Goal: Find specific page/section: Find specific page/section

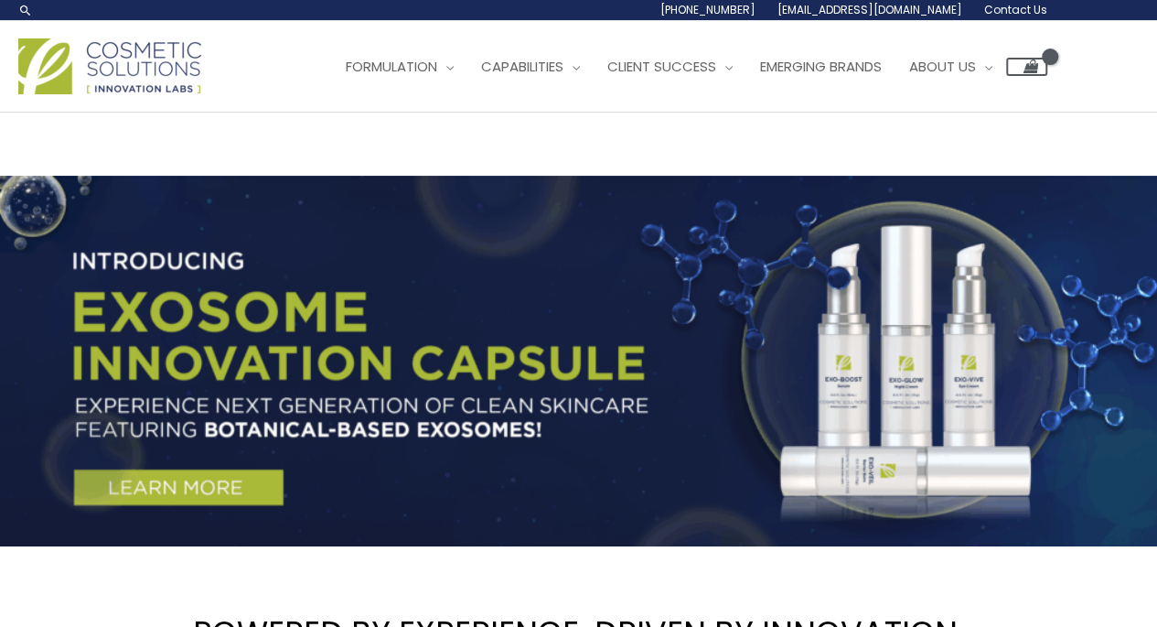
scroll to position [3, 0]
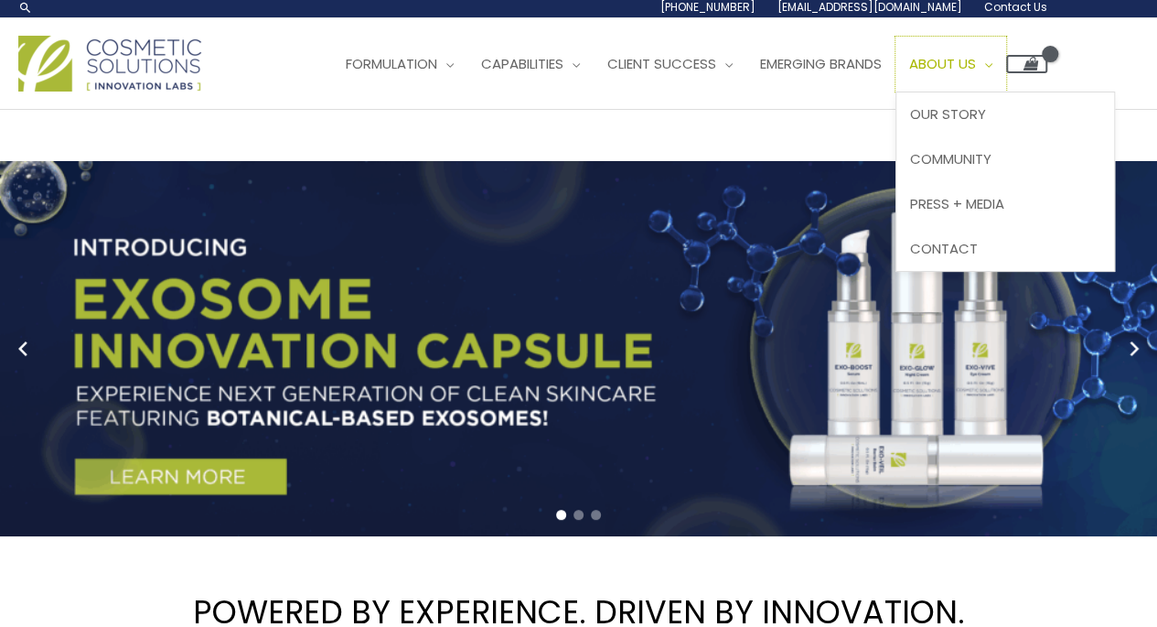
click at [895, 91] on link "About Us" at bounding box center [950, 64] width 111 height 55
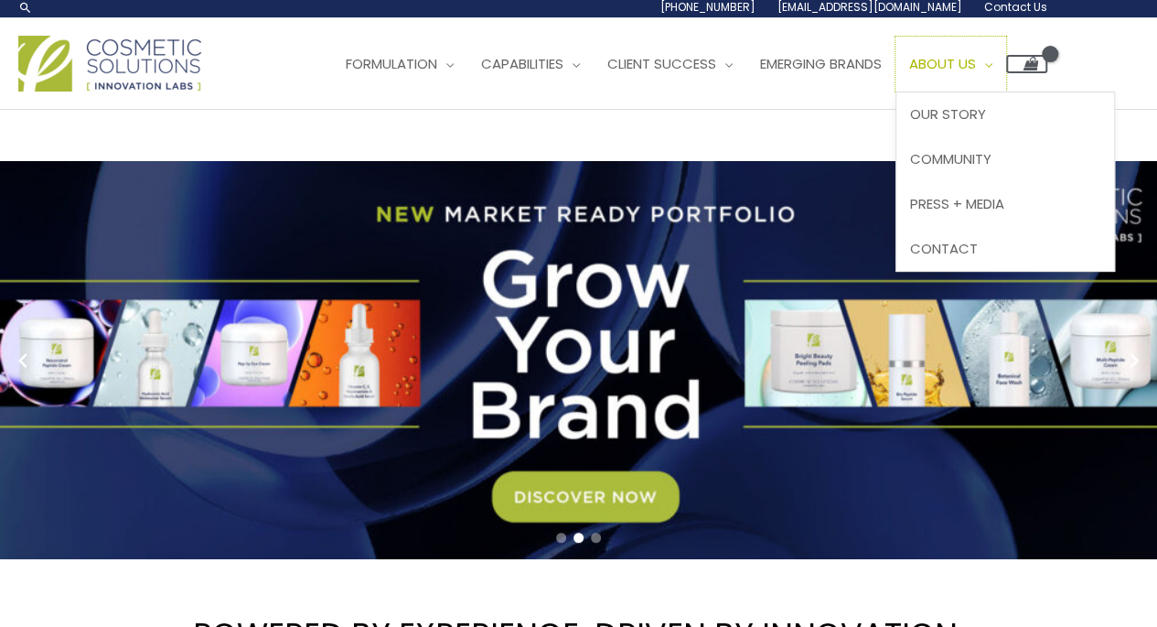
scroll to position [287, 0]
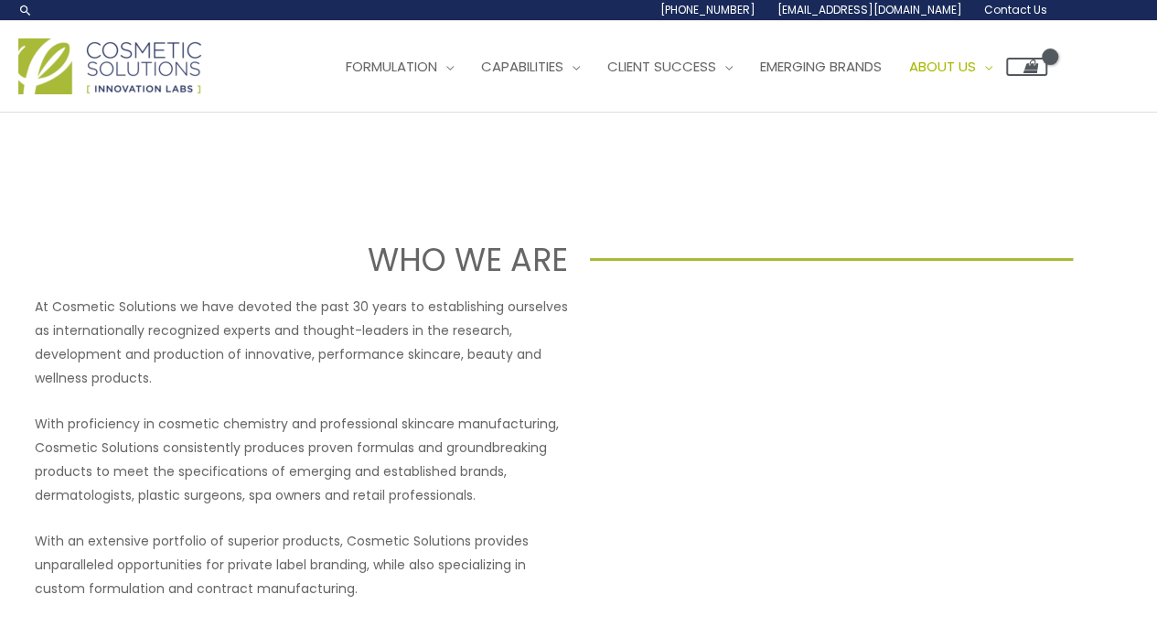
click at [0, 0] on link "Contact Us" at bounding box center [0, 0] width 0 height 0
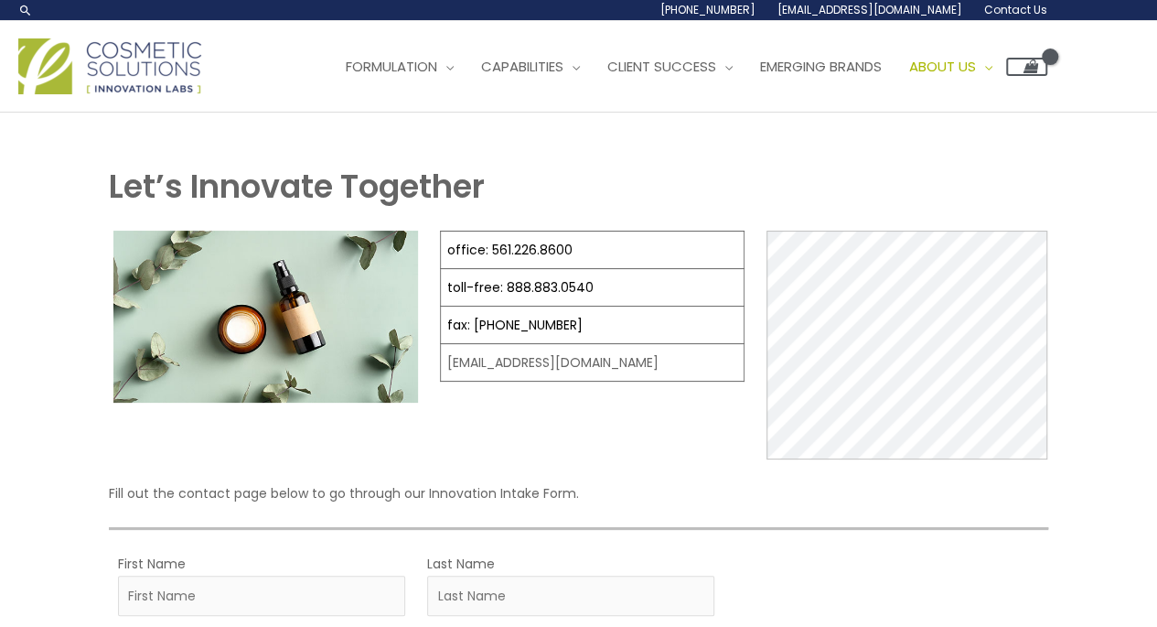
click at [0, 0] on span "Contact Us" at bounding box center [0, 0] width 0 height 0
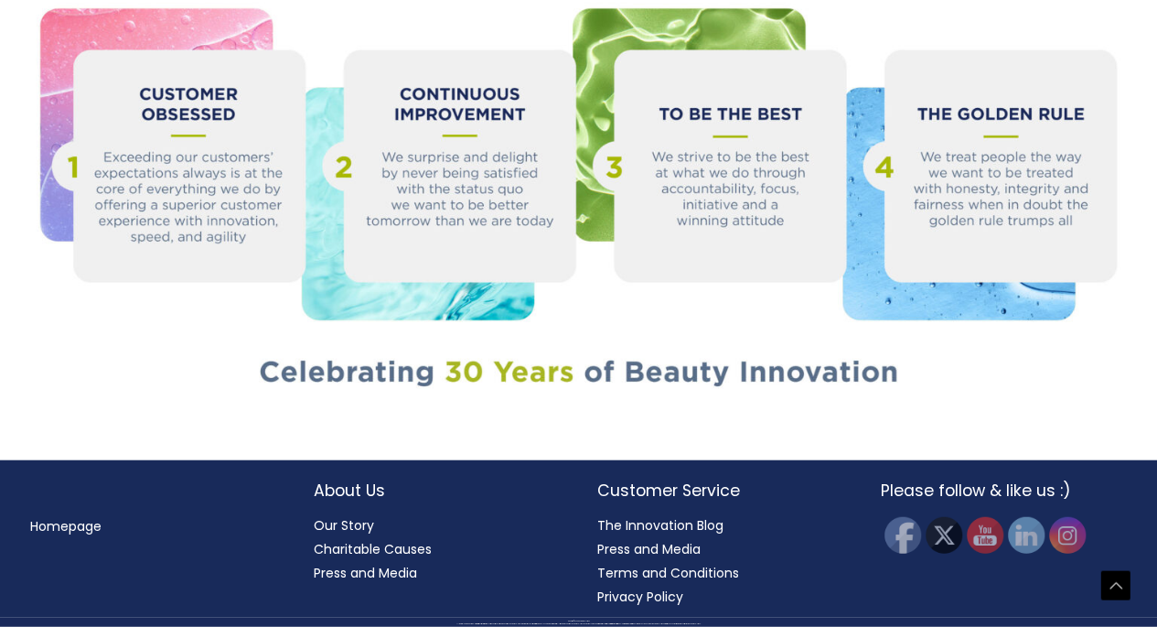
scroll to position [2541, 0]
